Goal: Task Accomplishment & Management: Use online tool/utility

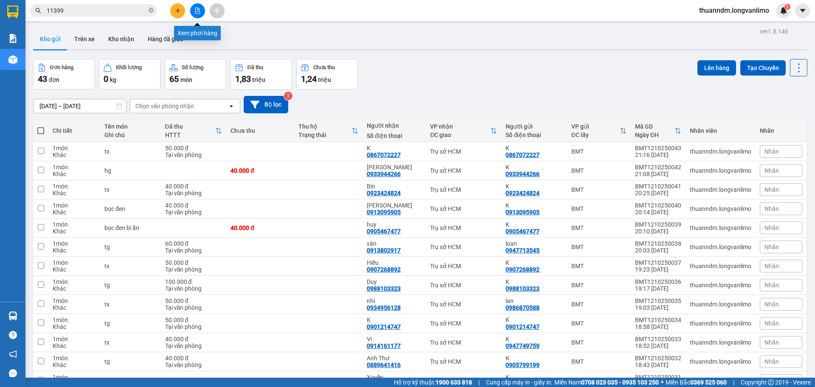
click at [203, 14] on button at bounding box center [197, 10] width 15 height 15
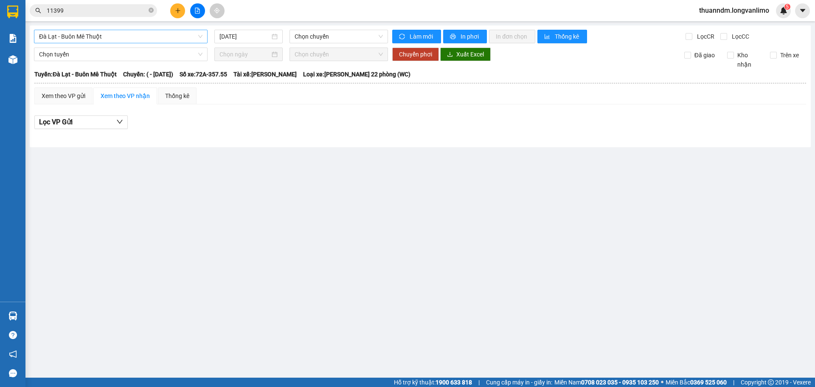
click at [161, 34] on span "Đà Lạt - Buôn Mê Thuột" at bounding box center [120, 36] width 163 height 13
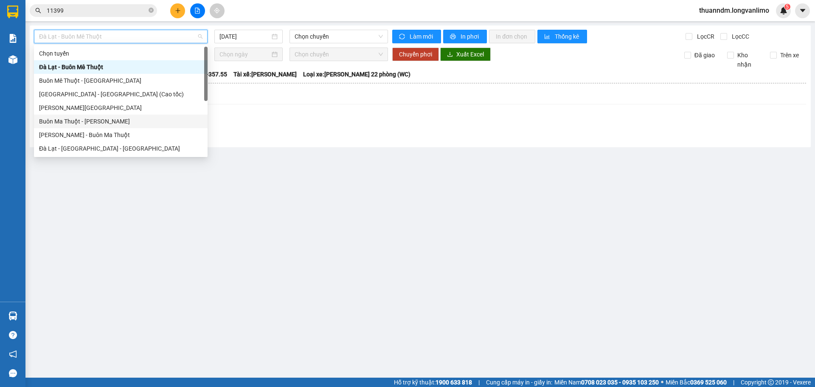
click at [120, 117] on div "Buôn Ma Thuột - [PERSON_NAME]" at bounding box center [120, 121] width 163 height 9
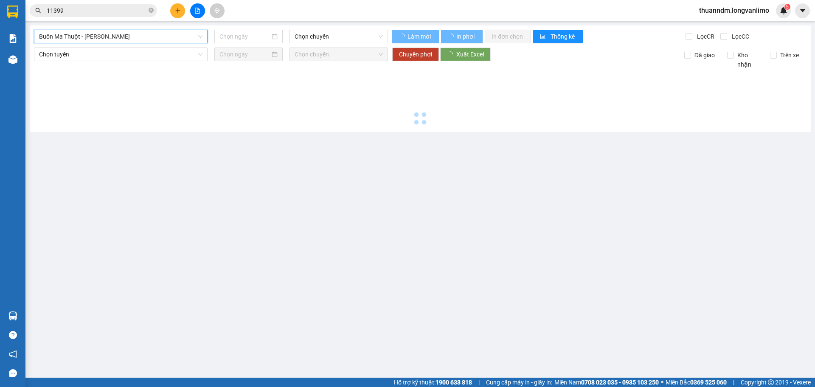
type input "[DATE]"
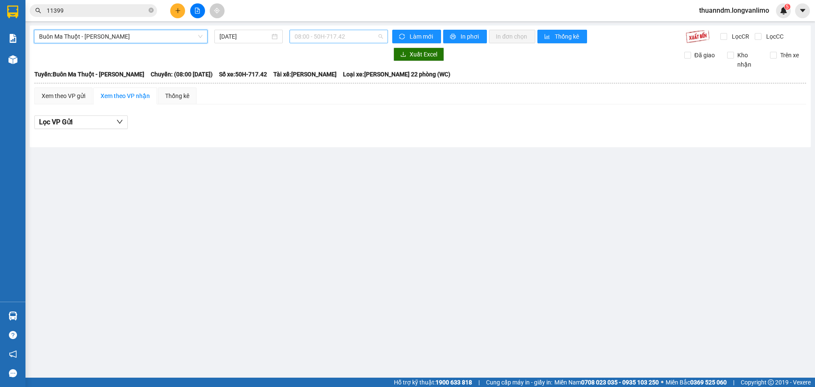
click at [308, 34] on span "08:00 - 50H-717.42" at bounding box center [339, 36] width 88 height 13
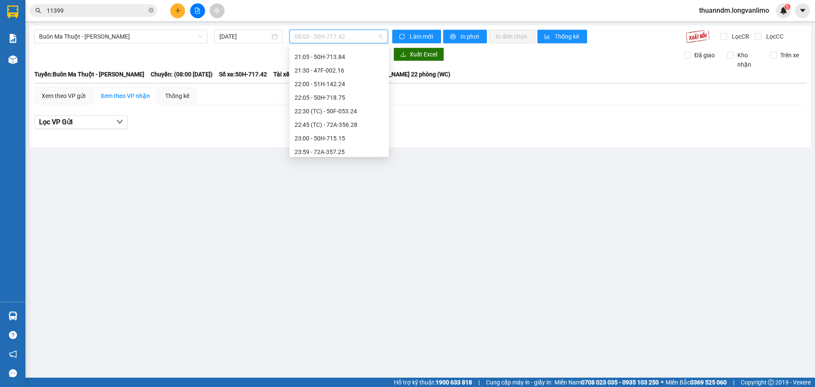
scroll to position [122, 0]
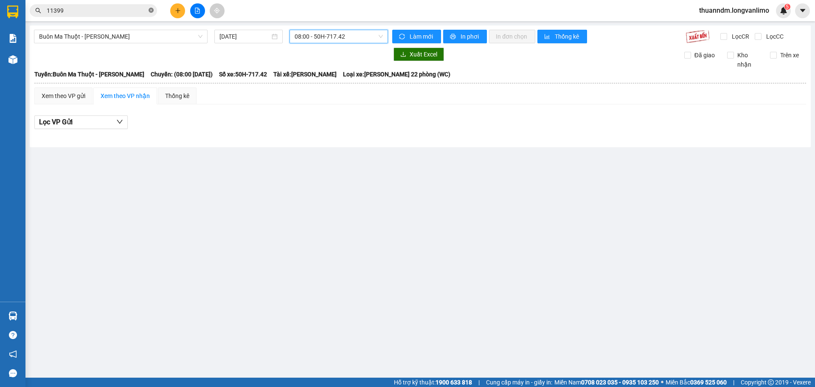
click at [151, 13] on icon "close-circle" at bounding box center [151, 10] width 5 height 5
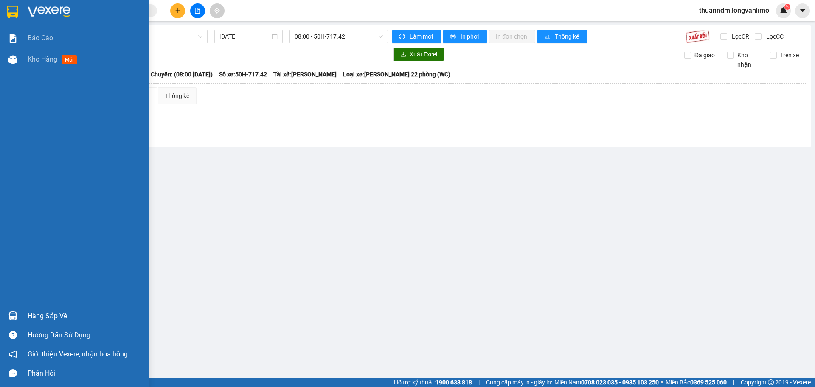
click at [22, 13] on div at bounding box center [74, 14] width 149 height 28
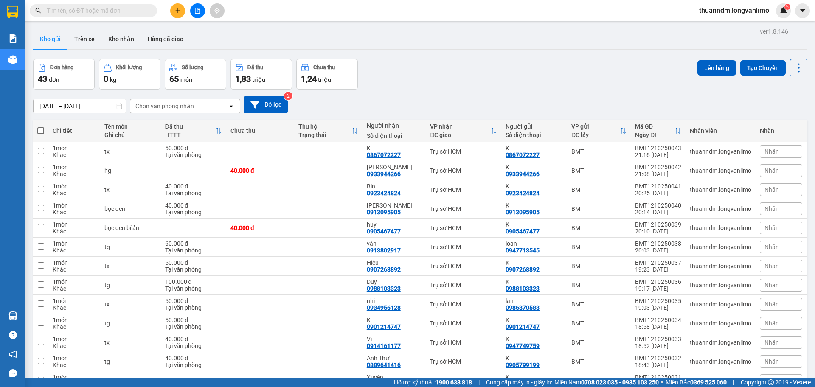
click at [42, 130] on span at bounding box center [40, 130] width 7 height 7
click at [41, 127] on input "checkbox" at bounding box center [41, 127] width 0 height 0
checkbox input "true"
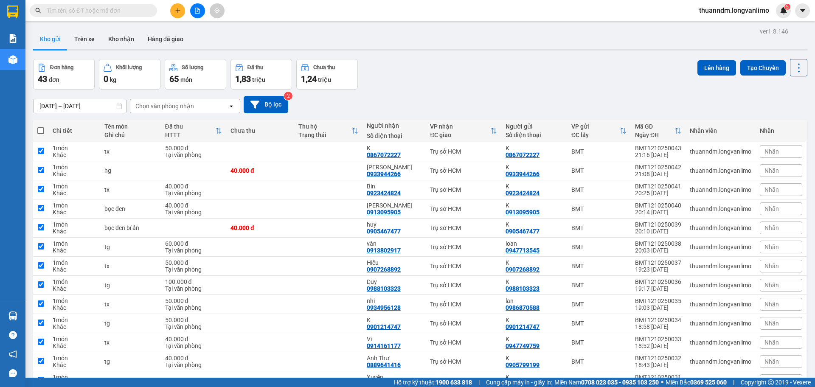
checkbox input "true"
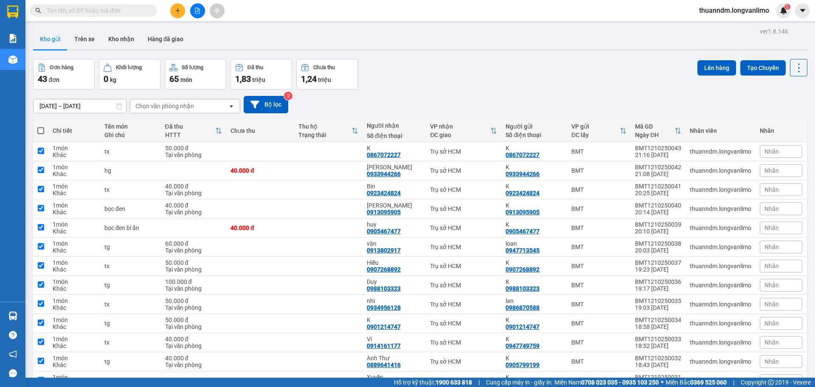
checkbox input "true"
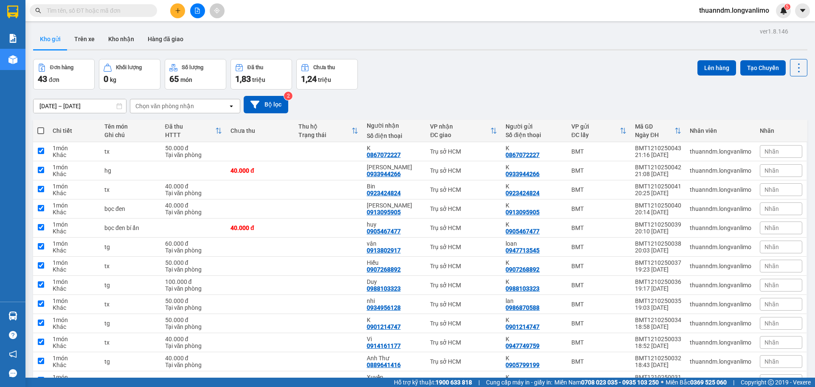
checkbox input "true"
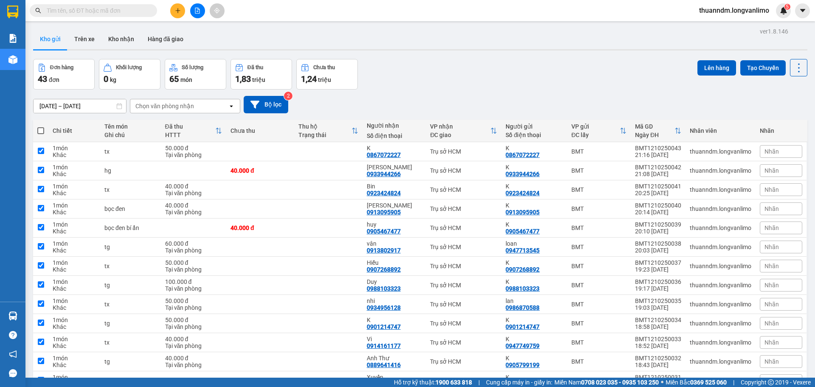
checkbox input "true"
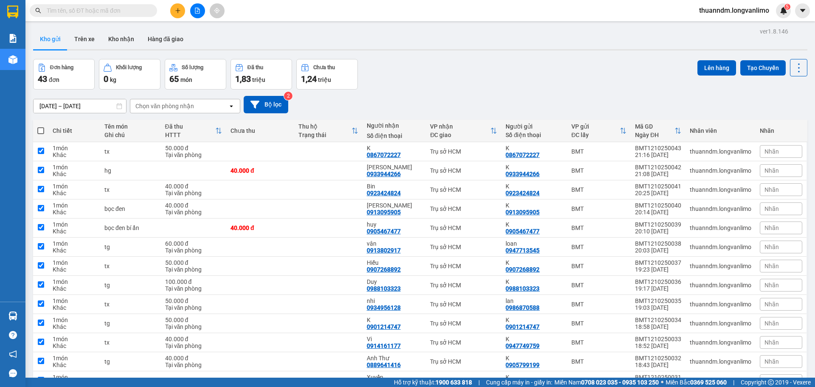
checkbox input "true"
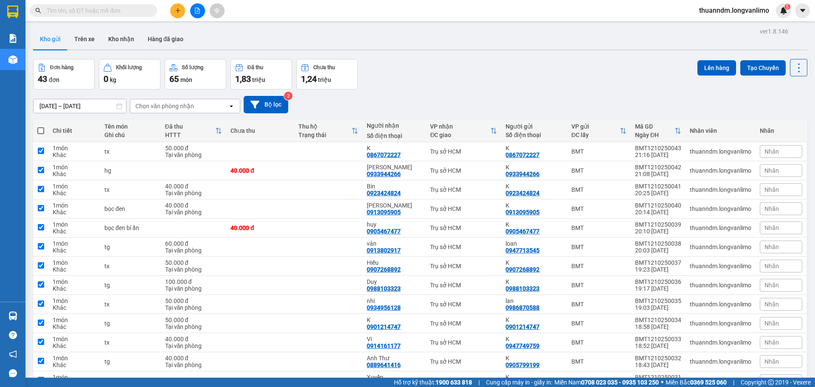
checkbox input "true"
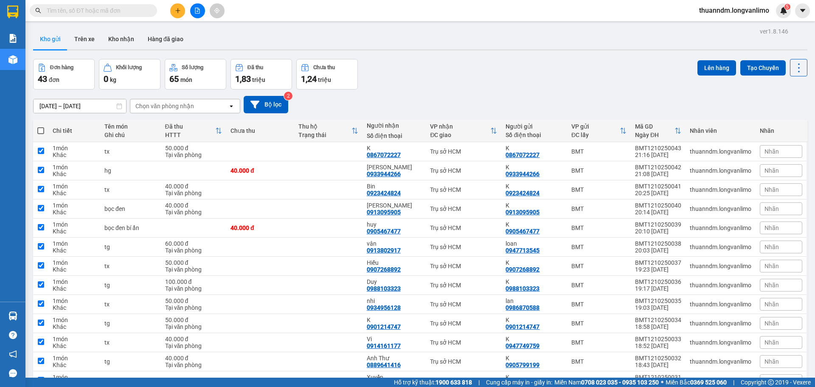
checkbox input "true"
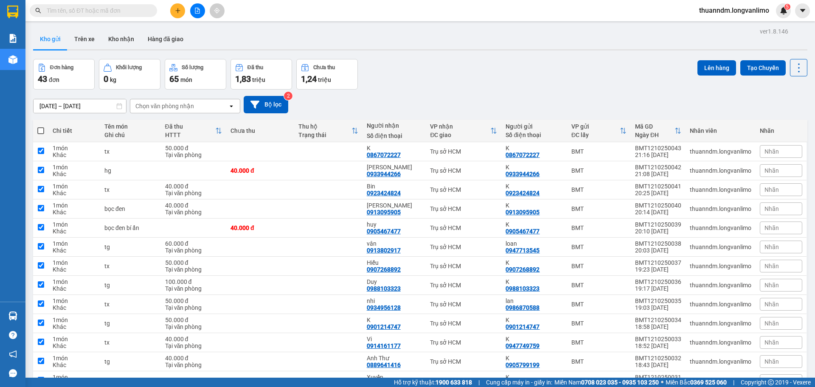
checkbox input "true"
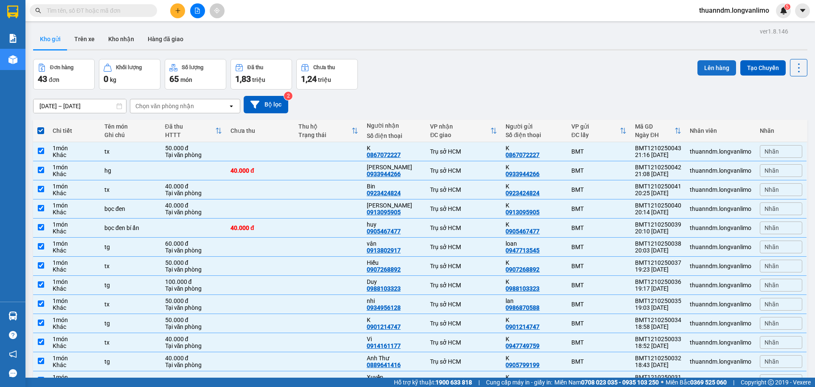
click at [718, 67] on button "Lên hàng" at bounding box center [717, 67] width 39 height 15
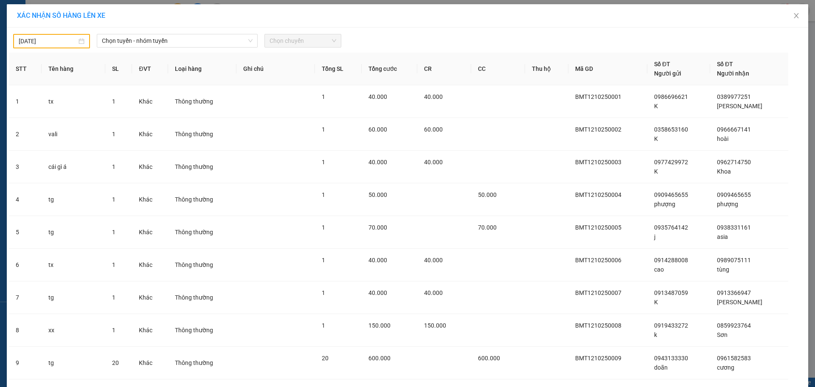
click at [65, 40] on input "[DATE]" at bounding box center [48, 41] width 58 height 9
click at [28, 116] on div "12" at bounding box center [23, 116] width 10 height 10
type input "[DATE]"
click at [180, 42] on span "Chọn tuyến - nhóm tuyến" at bounding box center [177, 40] width 151 height 13
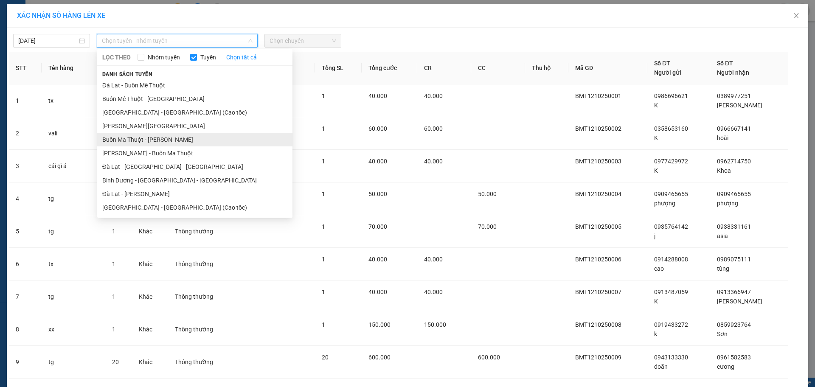
click at [161, 140] on li "Buôn Ma Thuột - [PERSON_NAME]" at bounding box center [194, 140] width 195 height 14
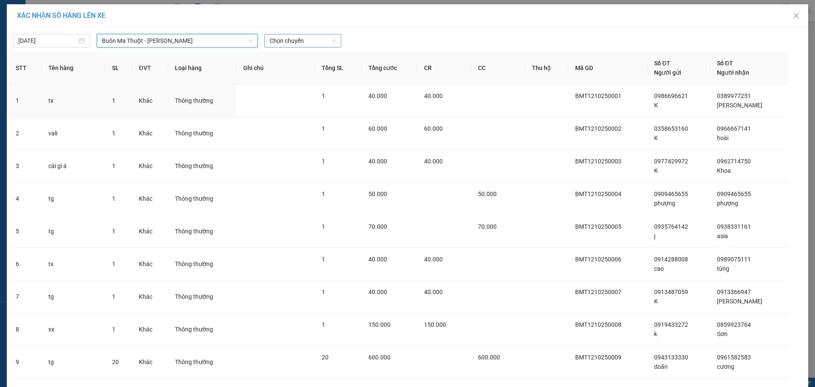
click at [293, 39] on span "Chọn chuyến" at bounding box center [303, 40] width 67 height 13
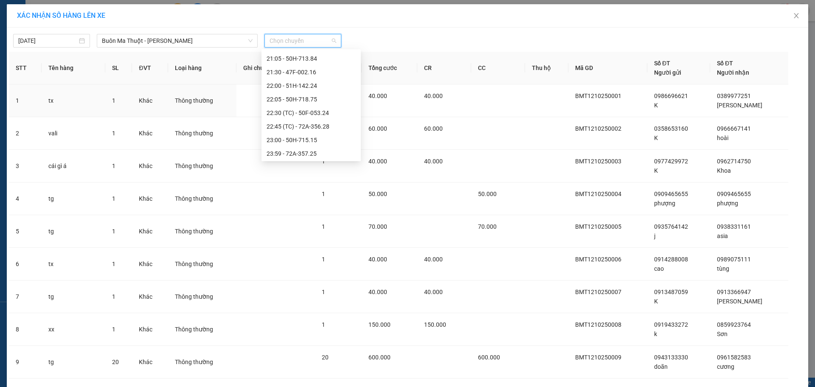
scroll to position [122, 0]
click at [308, 156] on div "23:59 - 72A-357.25" at bounding box center [311, 152] width 89 height 9
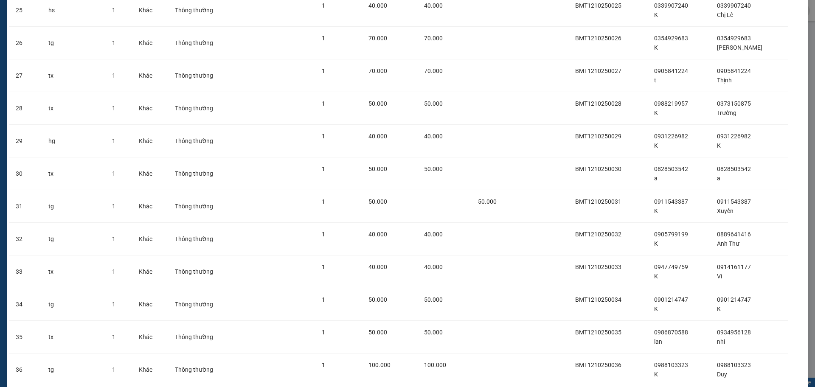
scroll to position [1170, 0]
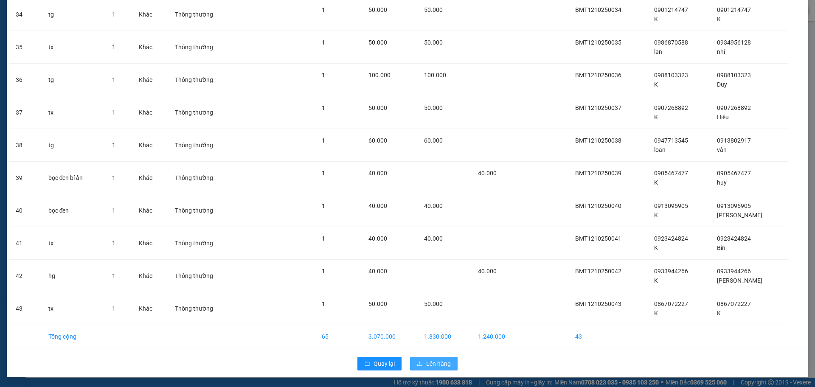
click at [432, 367] on span "Lên hàng" at bounding box center [438, 363] width 25 height 9
